Goal: Check status: Check status

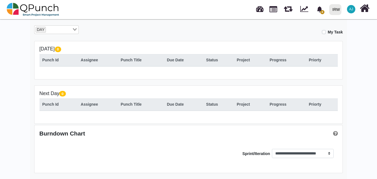
scroll to position [97, 0]
click at [69, 30] on input "Search for option" at bounding box center [53, 30] width 36 height 6
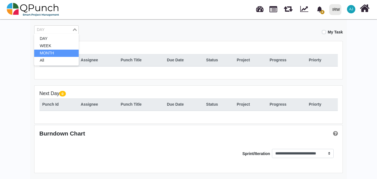
click at [65, 52] on li "MONTH" at bounding box center [56, 53] width 45 height 7
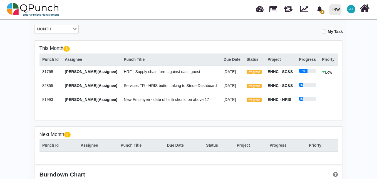
click at [195, 87] on span "Services TR - HRIS button taking to Stride Dashboard" at bounding box center [170, 85] width 93 height 4
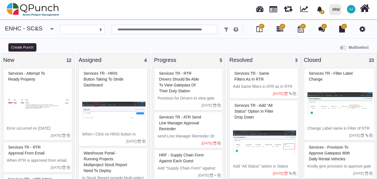
select select
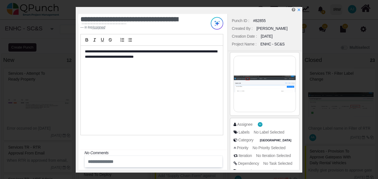
click at [257, 86] on img at bounding box center [265, 84] width 62 height 56
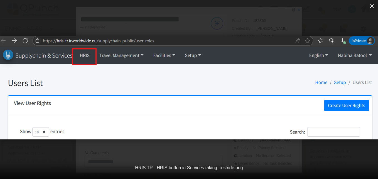
click at [373, 5] on icon "button" at bounding box center [372, 6] width 4 height 4
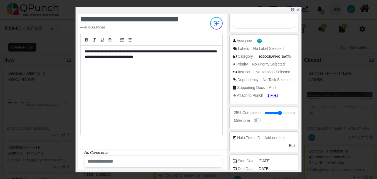
scroll to position [83, 0]
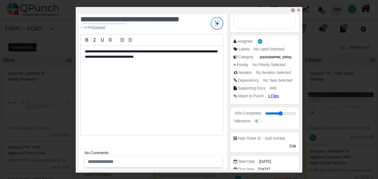
click at [298, 11] on icon "x" at bounding box center [298, 10] width 4 height 4
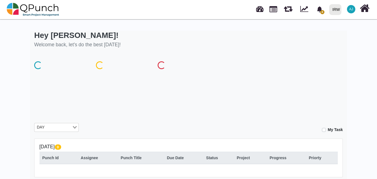
scroll to position [97, 0]
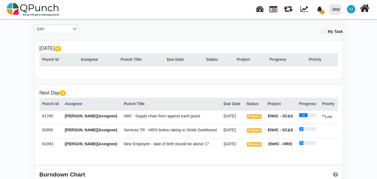
click at [177, 144] on span "New Employee - date of birth should be above 17" at bounding box center [166, 143] width 85 height 4
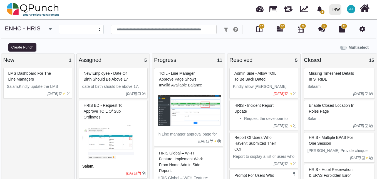
select select
